Goal: Ask a question: Seek information or help from site administrators or community

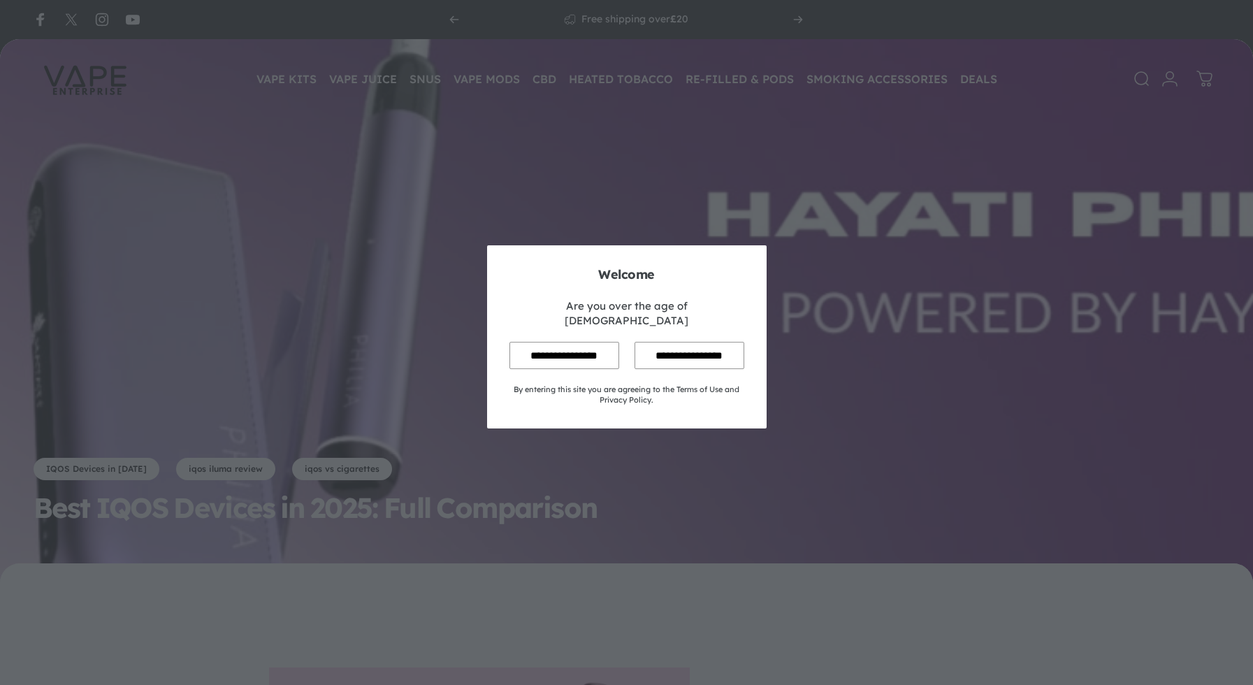
click at [574, 344] on input "**********" at bounding box center [565, 355] width 110 height 27
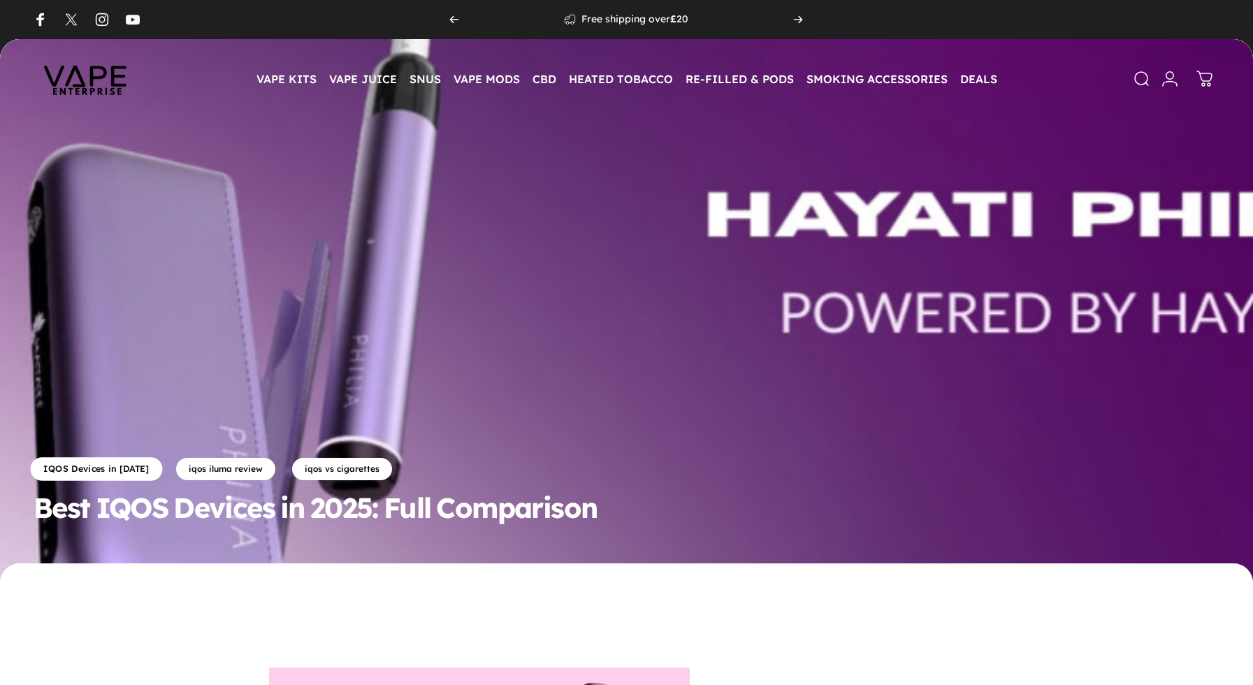
click at [131, 468] on link "IQOS Devices in 2025" at bounding box center [97, 469] width 132 height 24
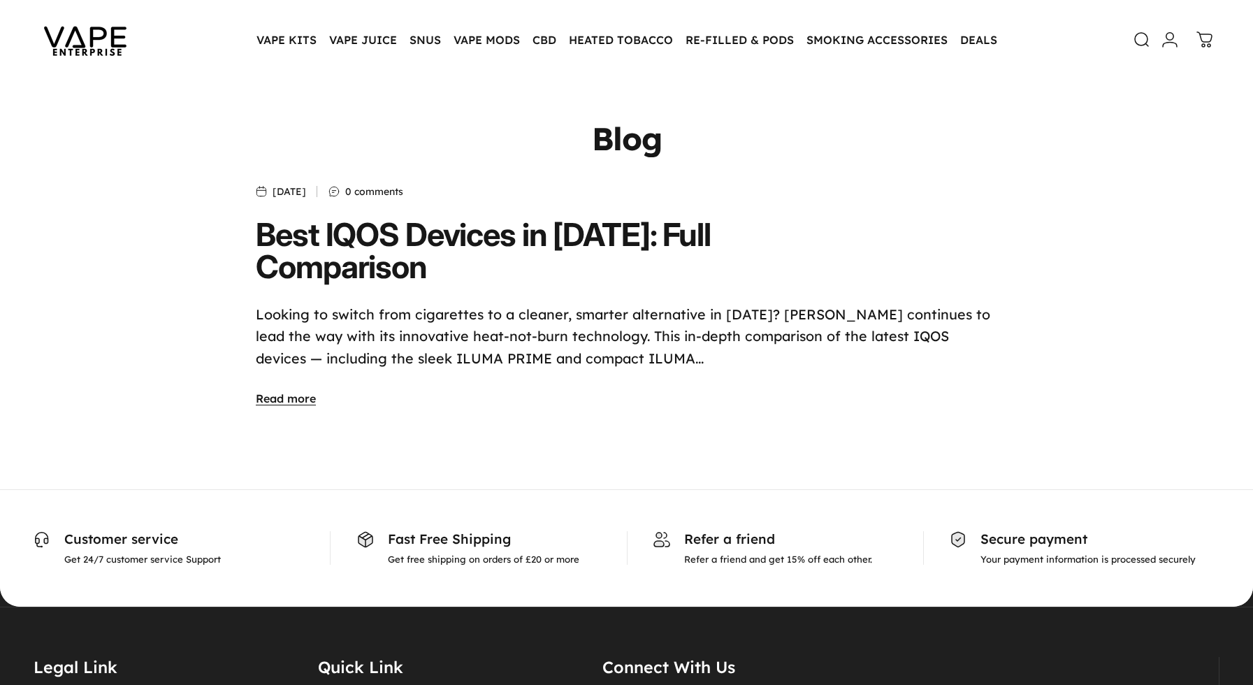
scroll to position [70, 0]
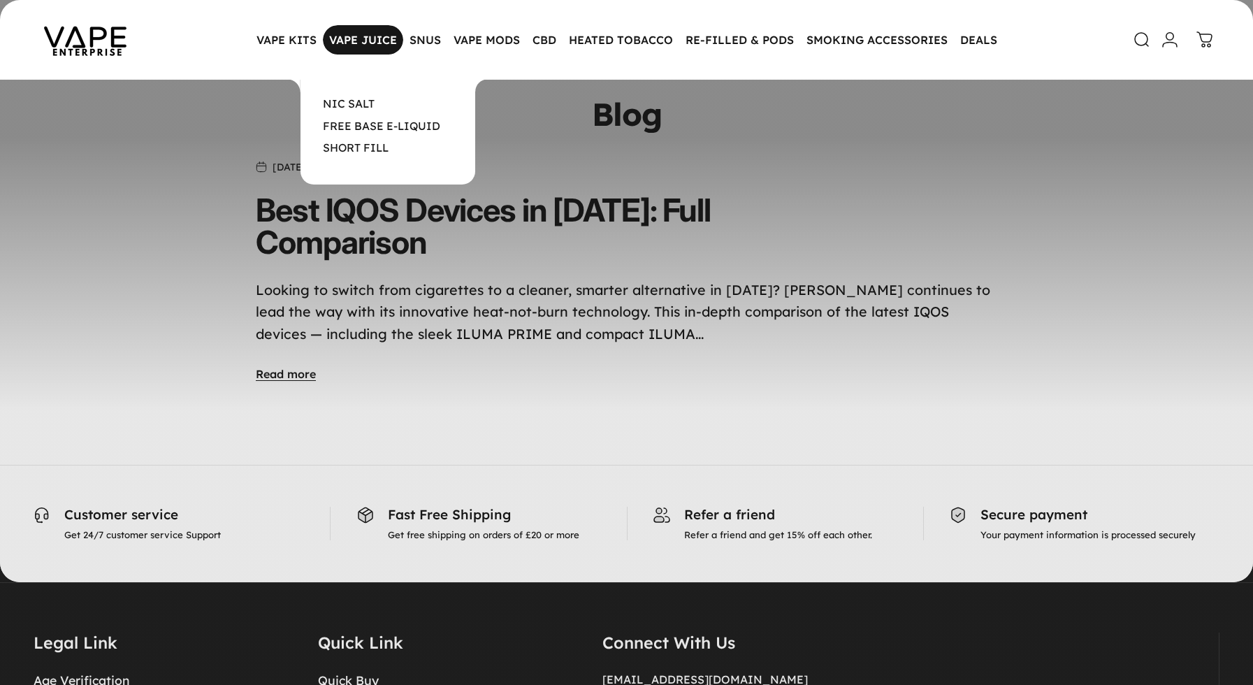
click at [364, 50] on magnet-element "VAPE JUICE VAPE JUICE" at bounding box center [363, 39] width 80 height 29
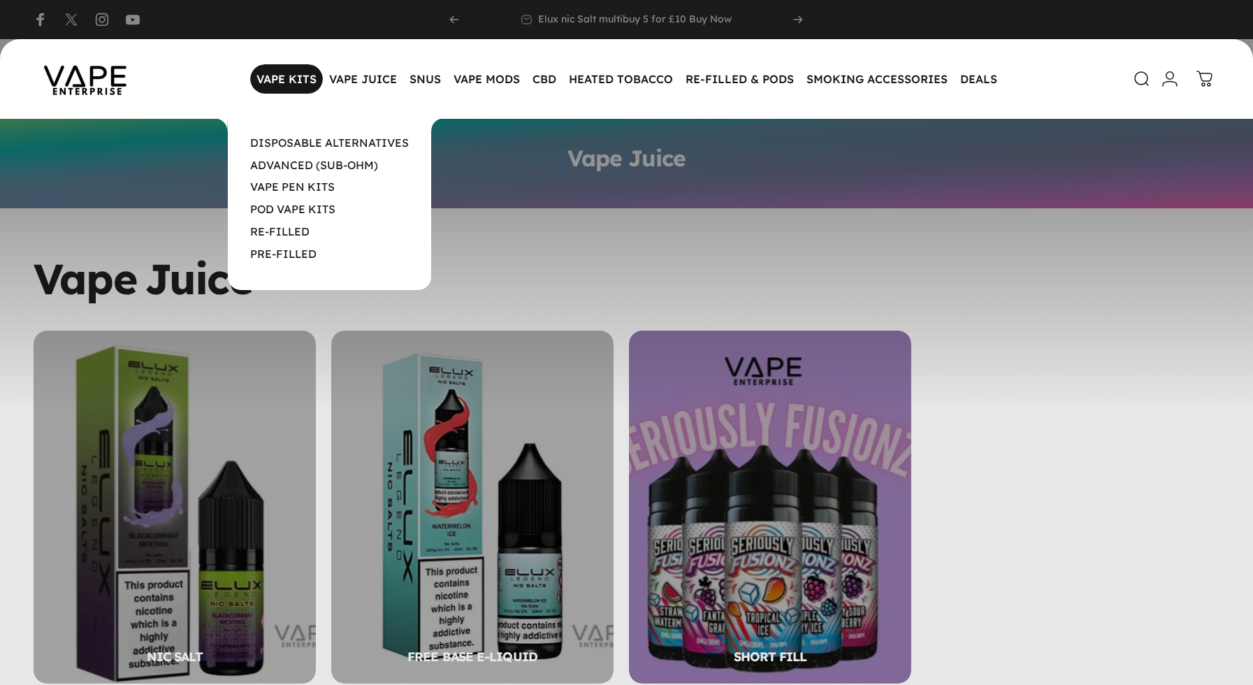
click at [287, 77] on magnet-element "VAPE KITS VAPE KITS" at bounding box center [286, 78] width 73 height 29
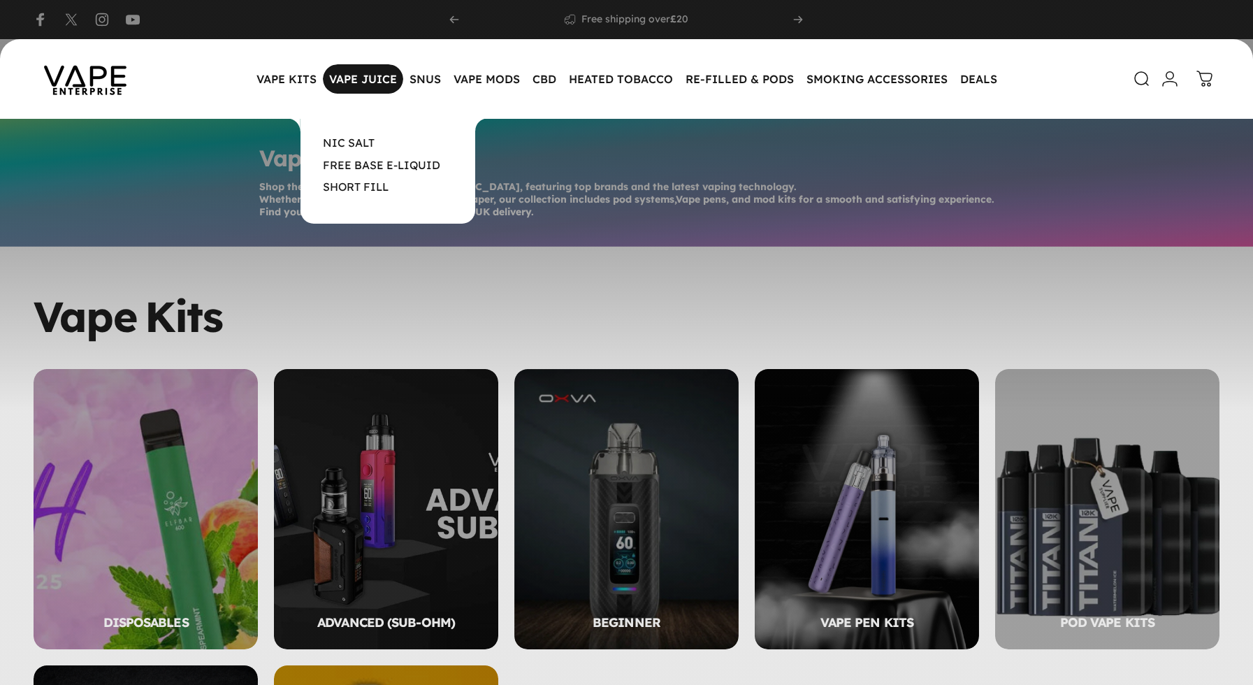
click at [357, 84] on magnet-element "VAPE JUICE VAPE JUICE" at bounding box center [363, 78] width 80 height 29
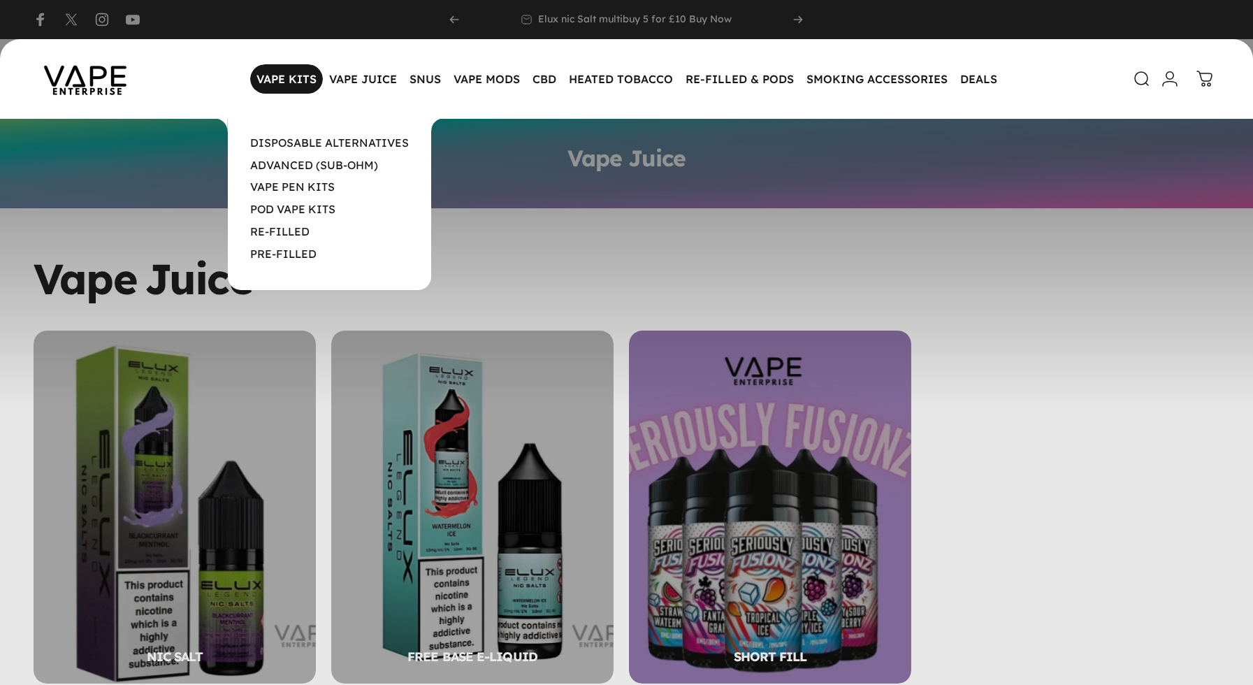
click at [272, 80] on magnet-element "VAPE KITS VAPE KITS" at bounding box center [286, 78] width 73 height 29
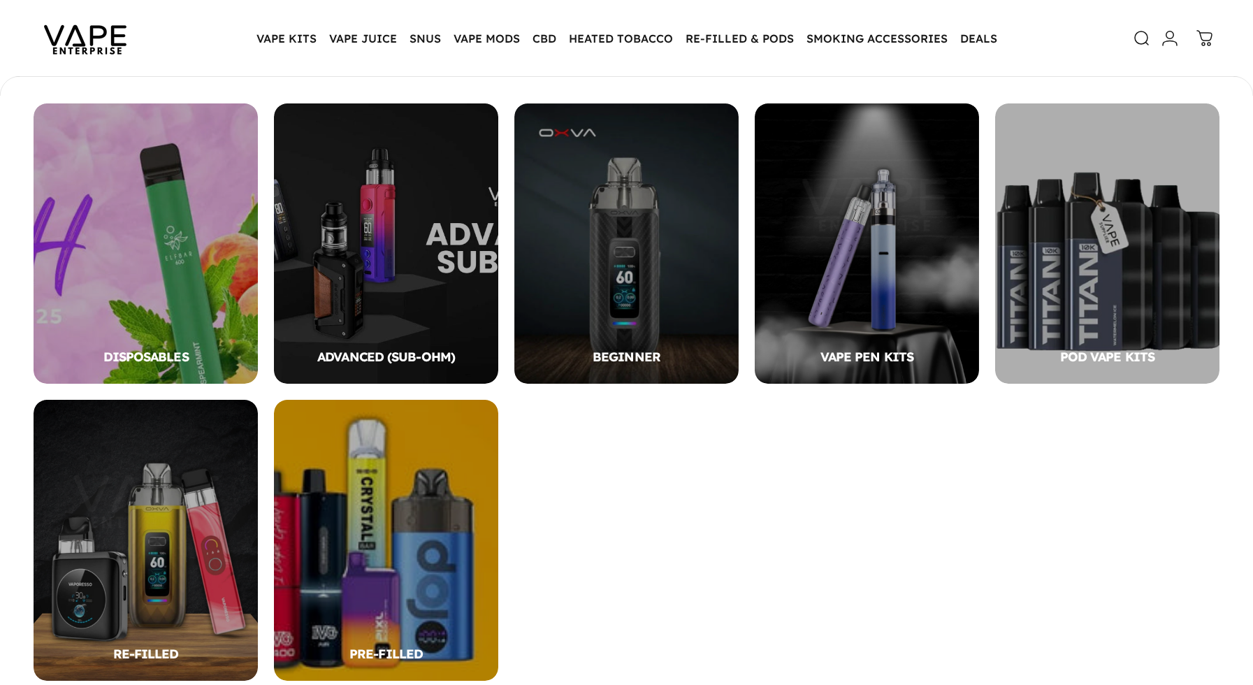
scroll to position [136, 0]
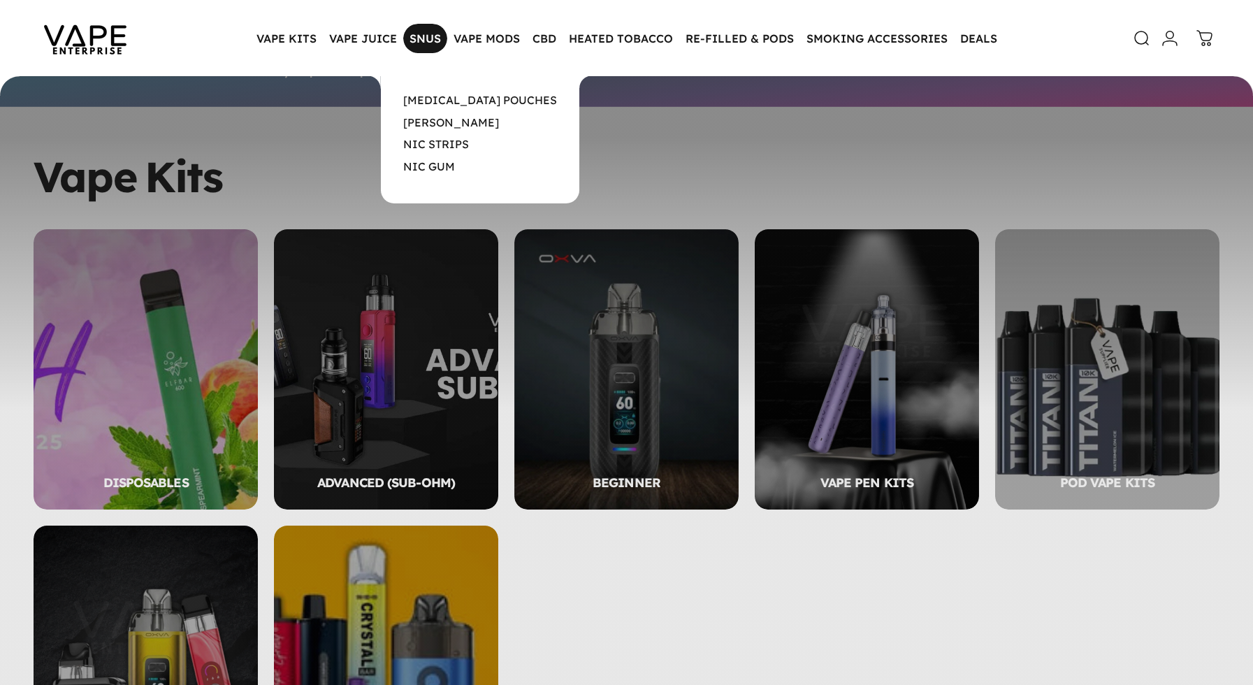
click at [431, 34] on magnet-element "SNUS SNUS" at bounding box center [425, 38] width 44 height 29
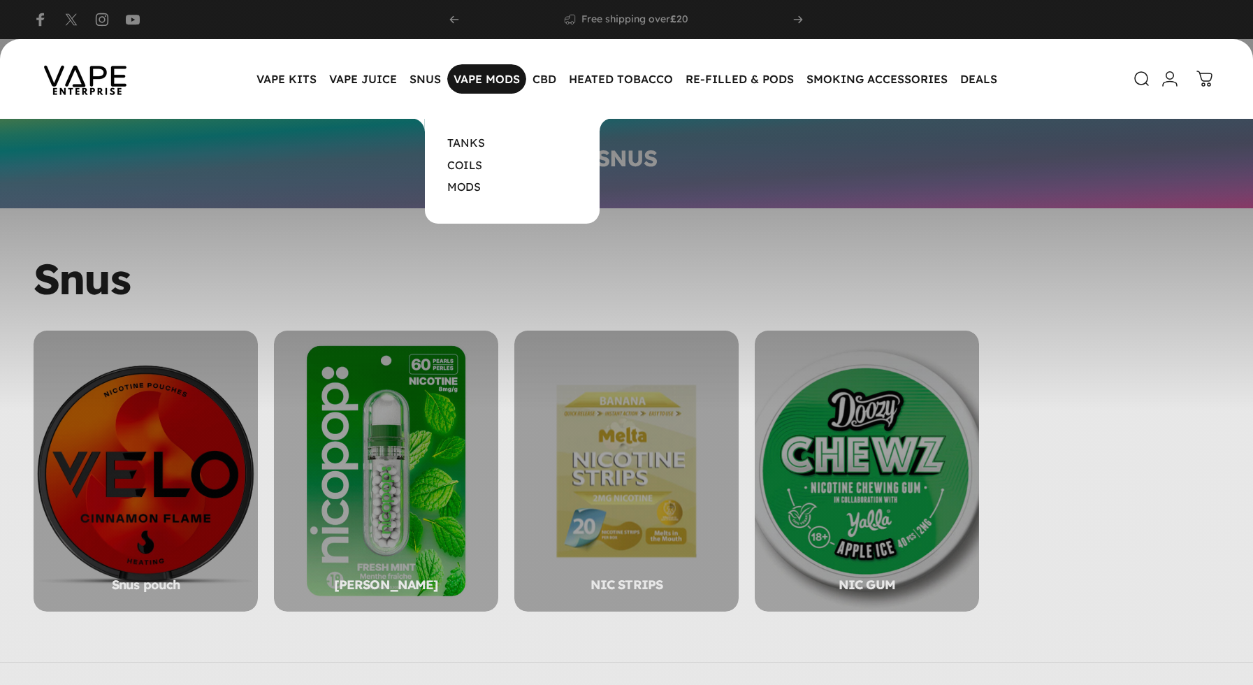
click at [490, 81] on magnet-element "VAPE MODS VAPE MODS" at bounding box center [486, 78] width 79 height 29
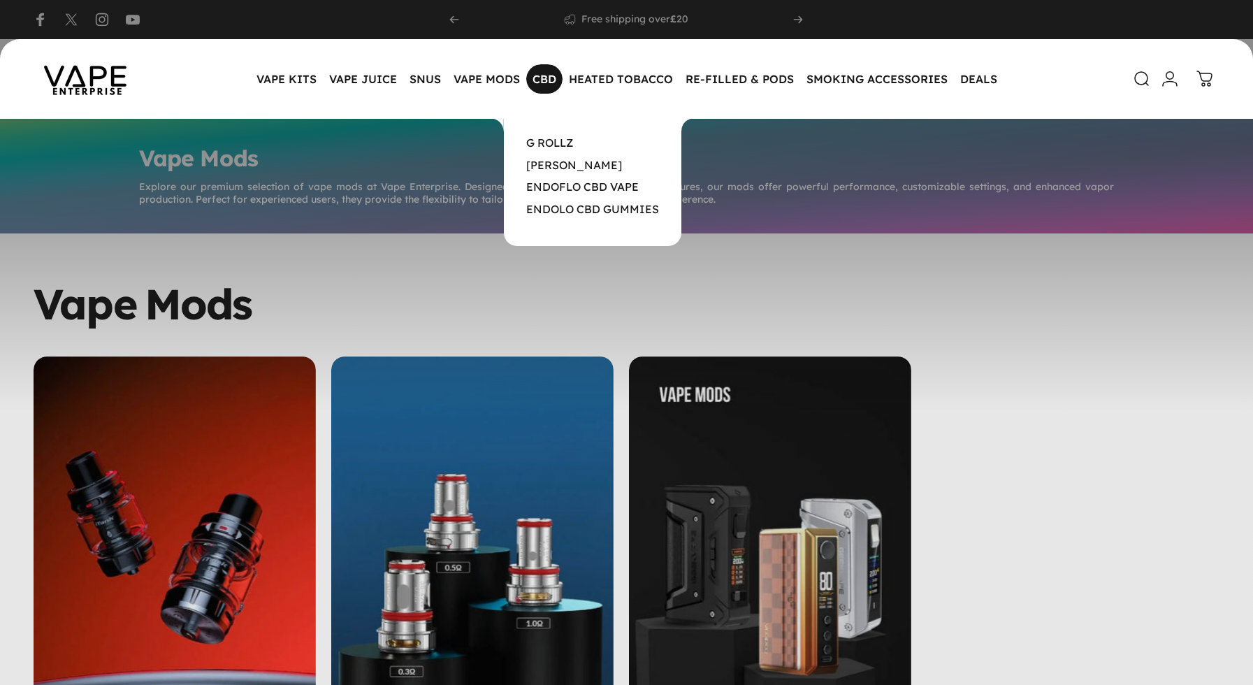
click at [548, 80] on magnet-element "CBD CBD" at bounding box center [544, 78] width 36 height 29
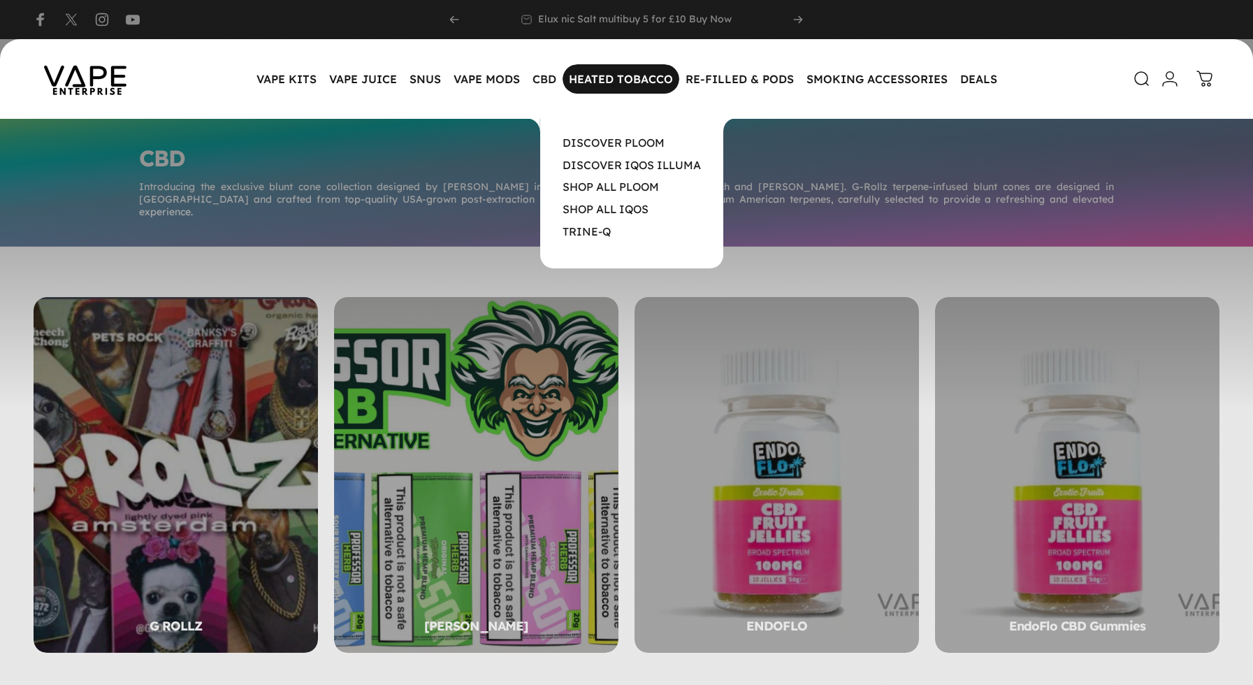
click at [605, 87] on magnet-element "HEATED TOBACCO HEATED TOBACCO" at bounding box center [621, 78] width 117 height 29
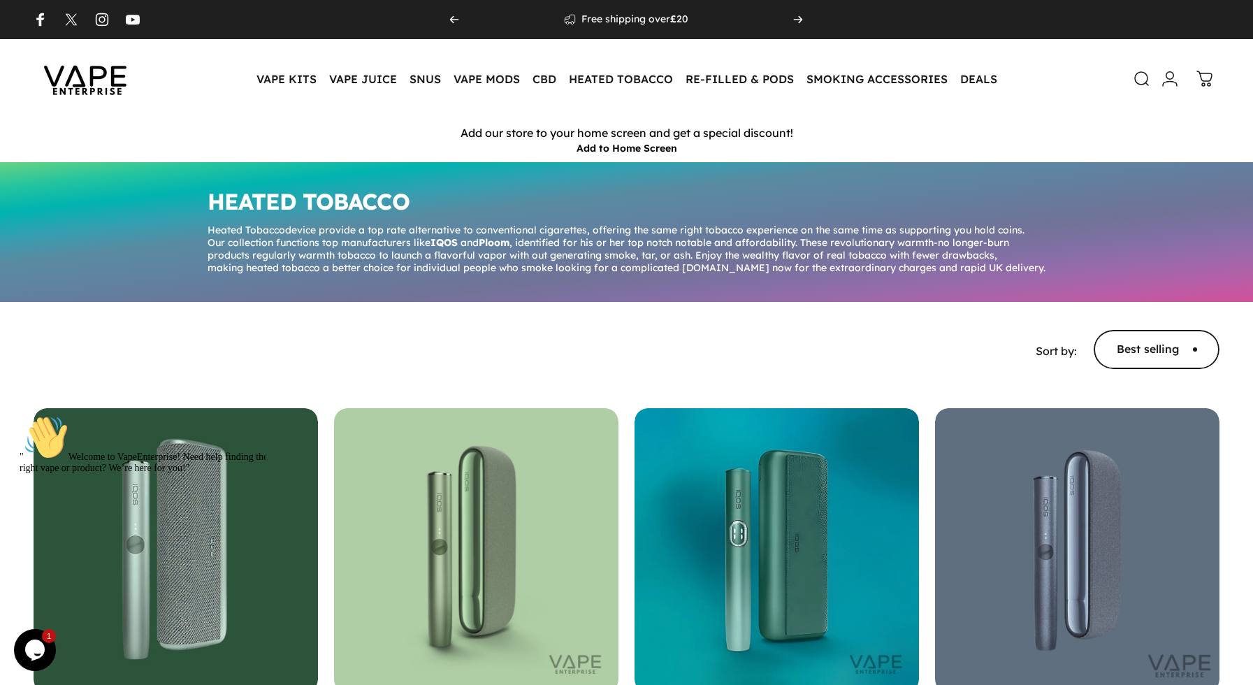
click at [24, 658] on icon "Opens Chat This icon Opens the chat window." at bounding box center [35, 650] width 22 height 22
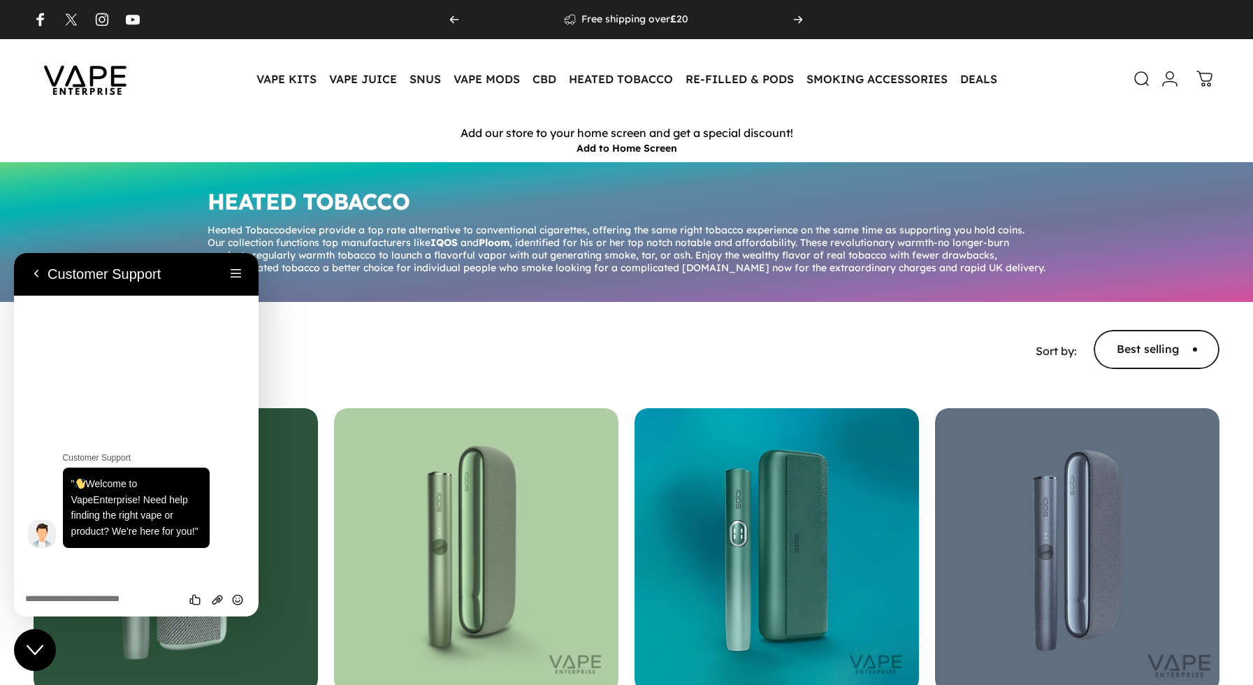
click at [86, 593] on div "Rate this chat Upload File Insert emoji" at bounding box center [136, 599] width 222 height 13
click at [90, 600] on textarea at bounding box center [136, 599] width 222 height 11
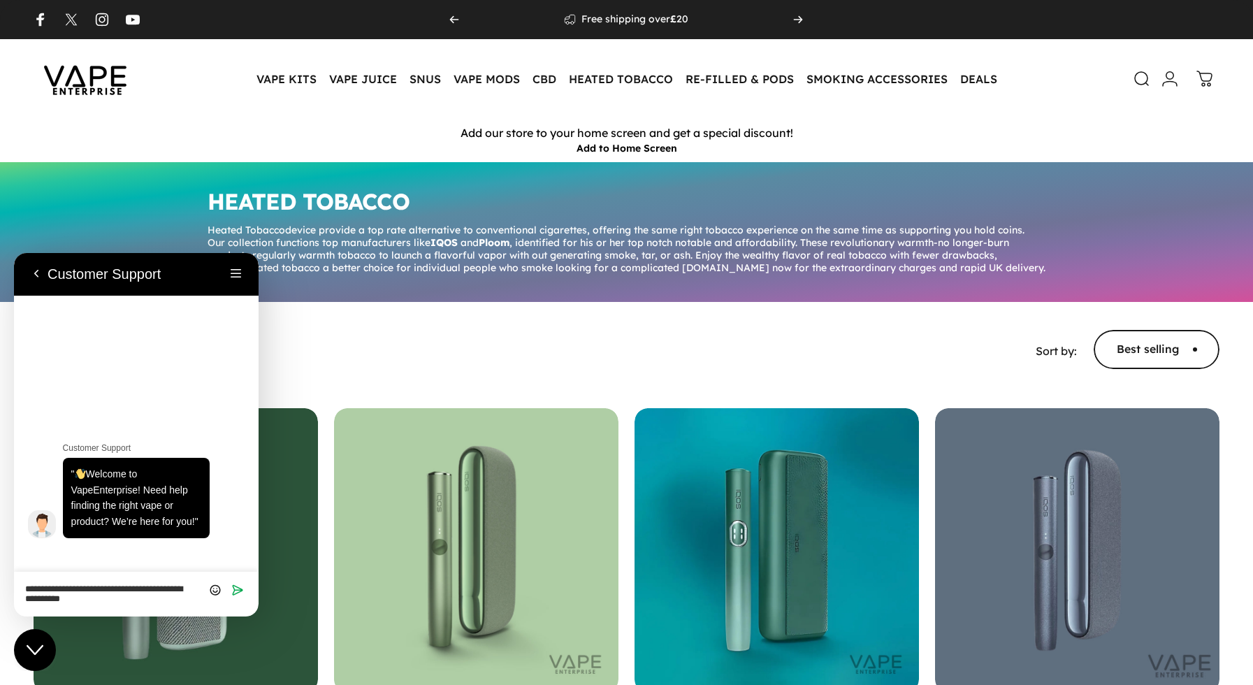
click at [170, 593] on textarea "**********" at bounding box center [136, 594] width 222 height 21
type textarea "**********"
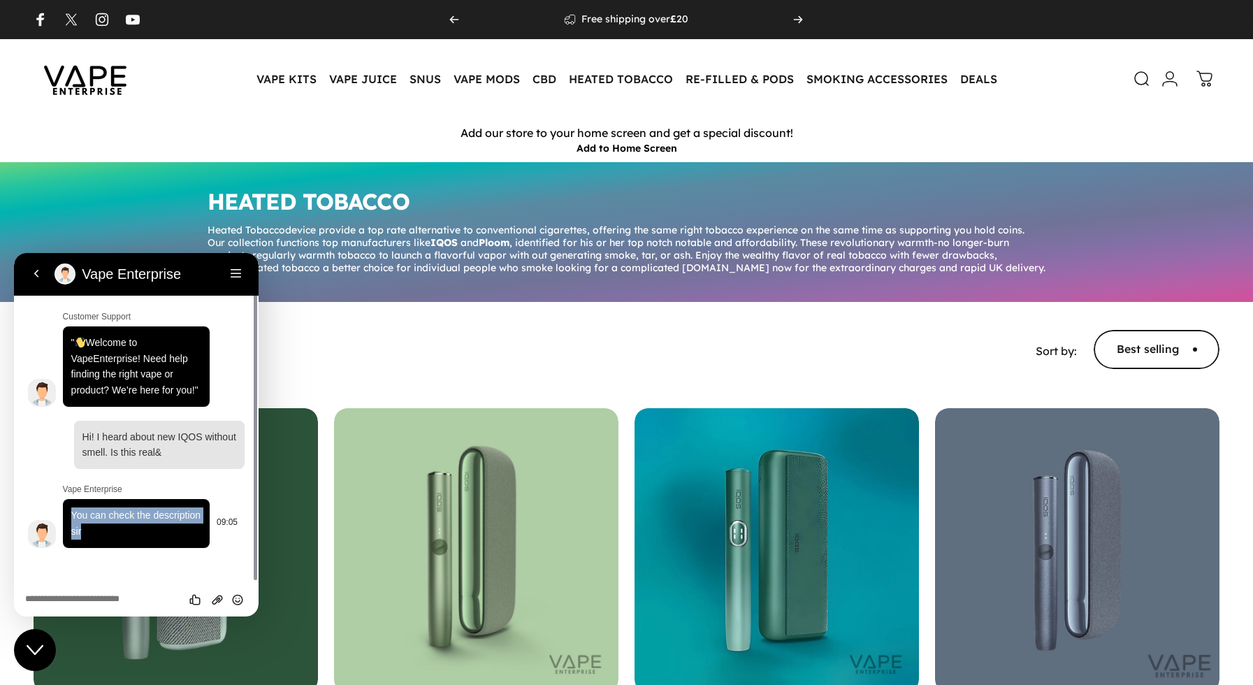
drag, startPoint x: 70, startPoint y: 514, endPoint x: 82, endPoint y: 540, distance: 27.8
click at [82, 540] on div "You can check the description sir" at bounding box center [136, 523] width 147 height 48
click at [122, 409] on span "Customer Support " Welcome to VapeEnterprise! Need help finding the right vape …" at bounding box center [136, 428] width 217 height 240
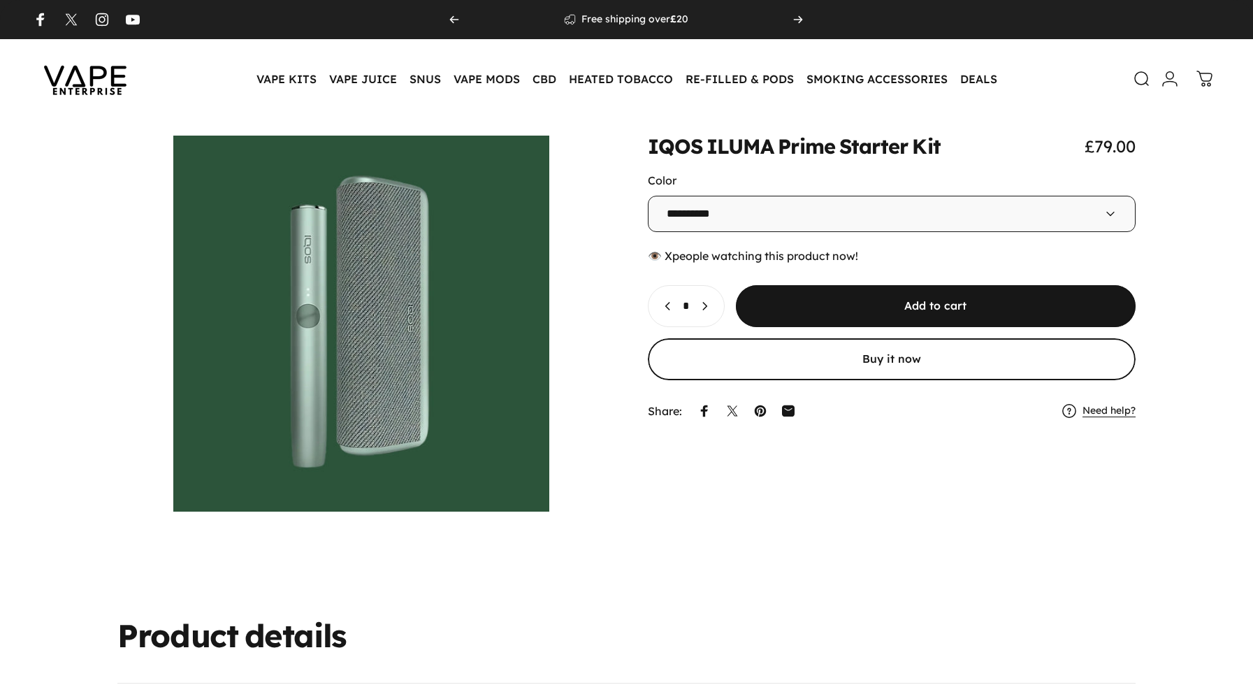
click at [1078, 200] on select "**********" at bounding box center [892, 214] width 489 height 36
click at [1188, 235] on div "**********" at bounding box center [627, 324] width 1186 height 376
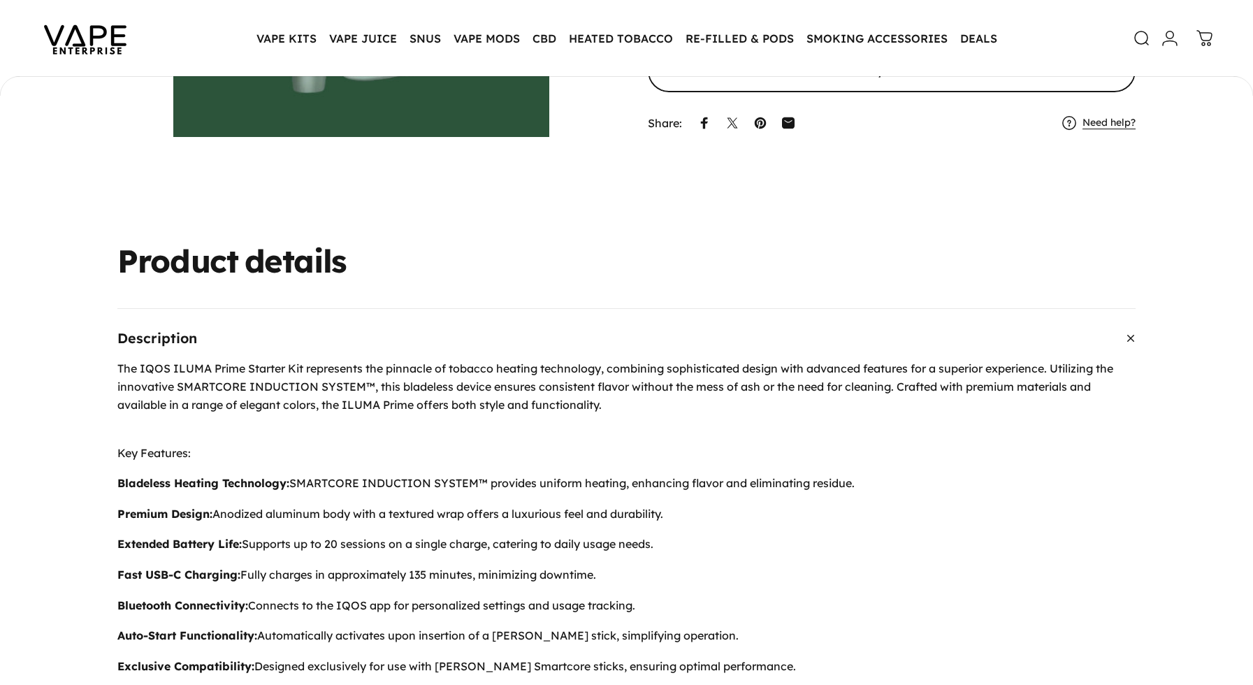
scroll to position [416, 0]
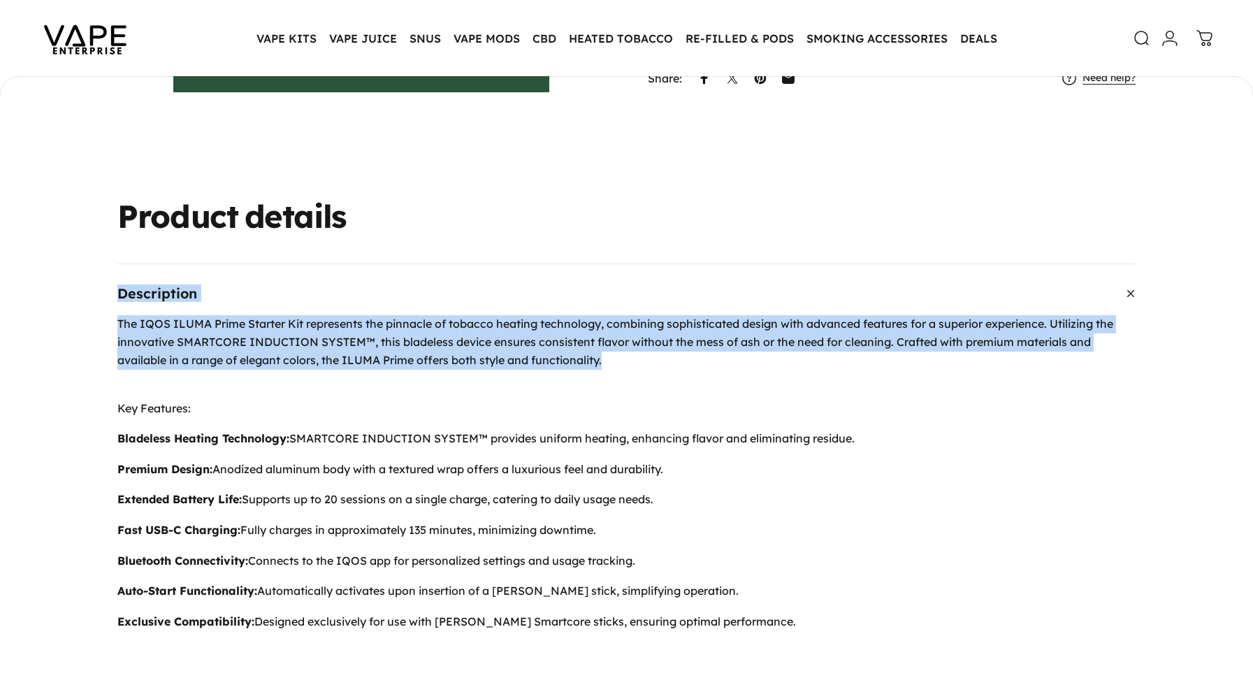
drag, startPoint x: 117, startPoint y: 322, endPoint x: 654, endPoint y: 363, distance: 539.2
click at [1016, 366] on p "The IQOS ILUMA Prime Starter Kit represents the pinnacle of tobacco heating tec…" at bounding box center [626, 350] width 1018 height 71
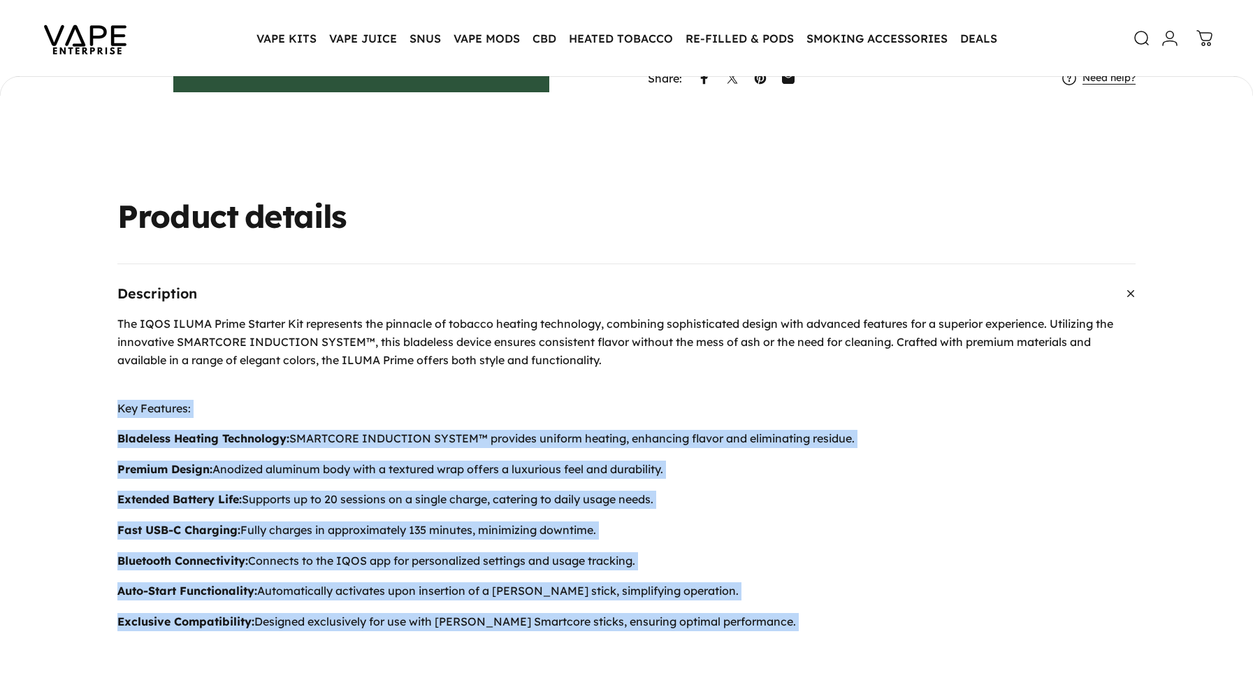
drag, startPoint x: 144, startPoint y: 437, endPoint x: 791, endPoint y: 652, distance: 681.5
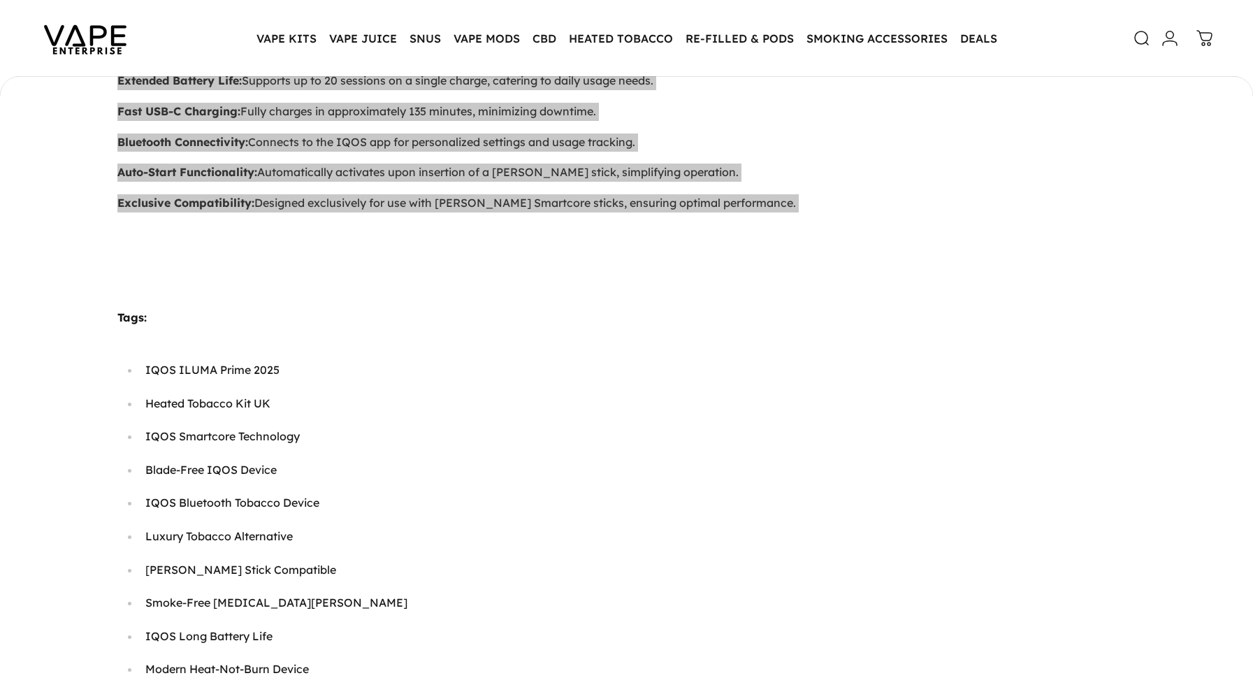
scroll to position [835, 0]
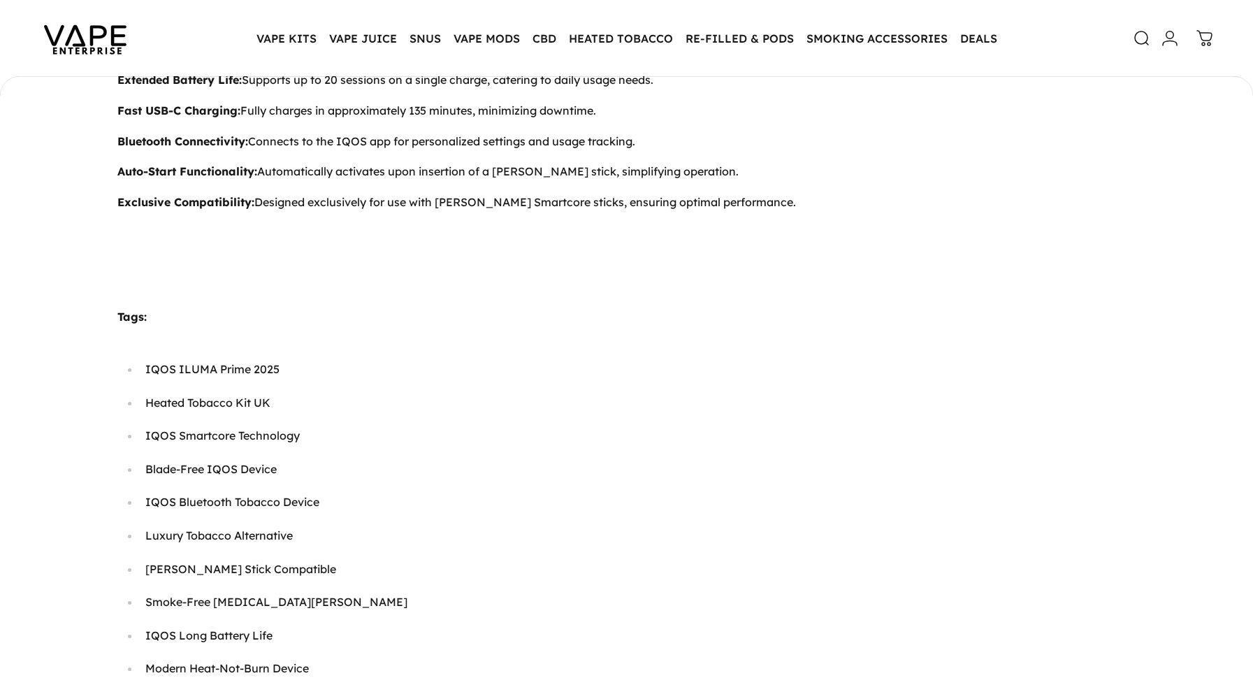
click at [576, 532] on p "Luxury Tobacco Alternative" at bounding box center [640, 536] width 991 height 18
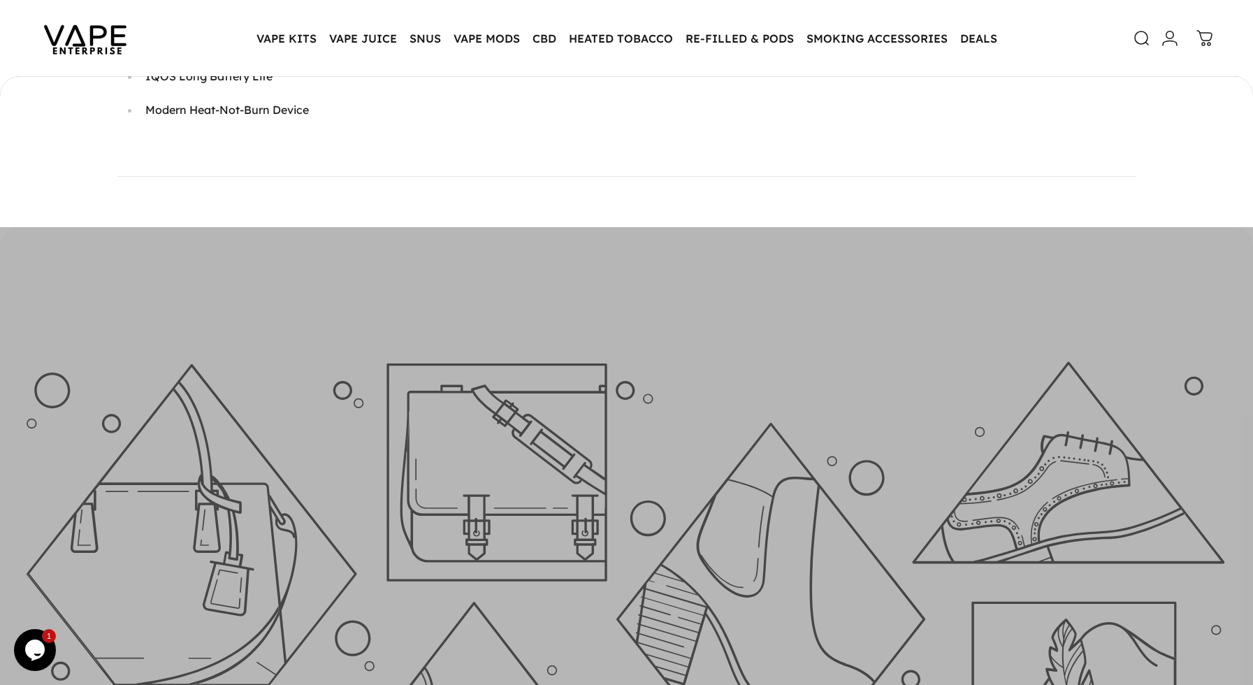
scroll to position [1018, 0]
